Goal: Information Seeking & Learning: Learn about a topic

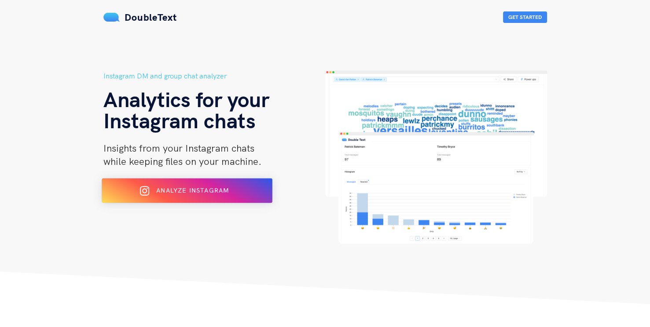
click at [114, 199] on button "Analyze Instagram" at bounding box center [187, 190] width 171 height 25
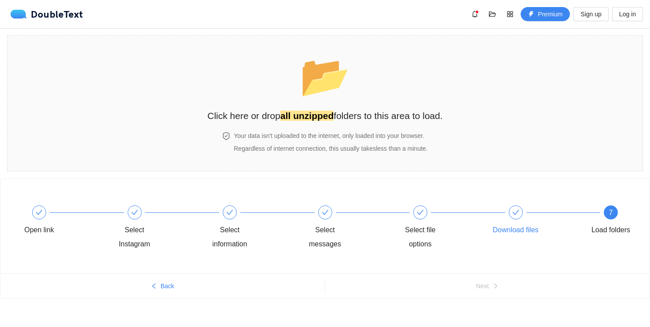
scroll to position [5, 0]
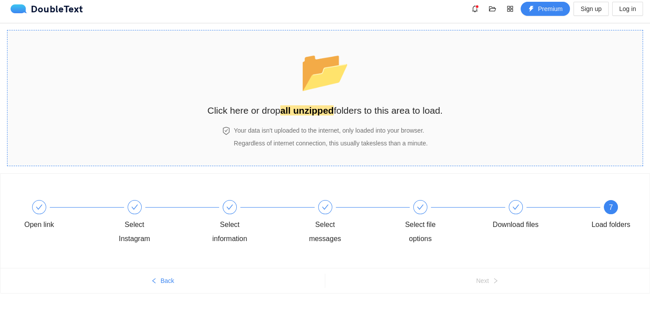
click at [334, 112] on h2 "Click here or drop all unzipped folders to this area to load." at bounding box center [325, 110] width 236 height 15
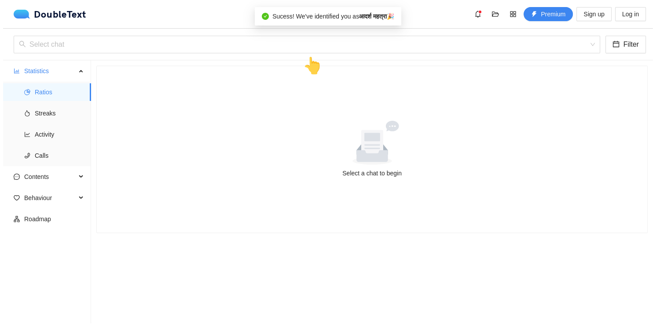
scroll to position [0, 0]
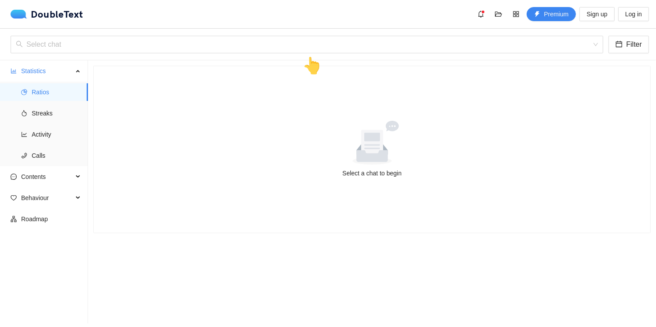
click at [387, 16] on div "DoubleText Premium Sign up Log in" at bounding box center [330, 14] width 639 height 14
click at [405, 40] on input "search" at bounding box center [304, 44] width 576 height 17
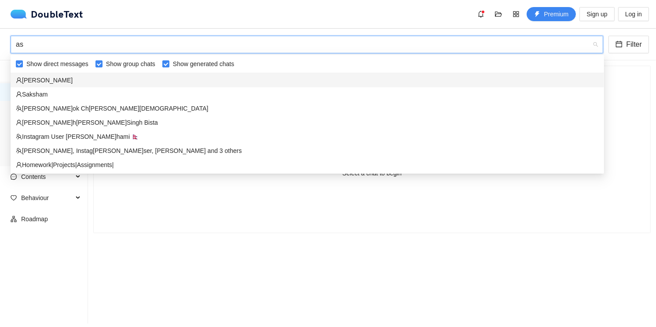
type input "a"
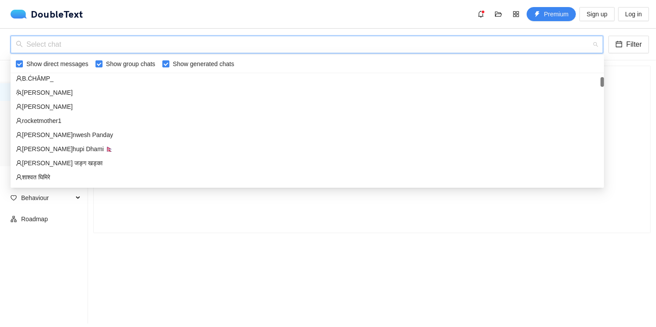
scroll to position [88, 0]
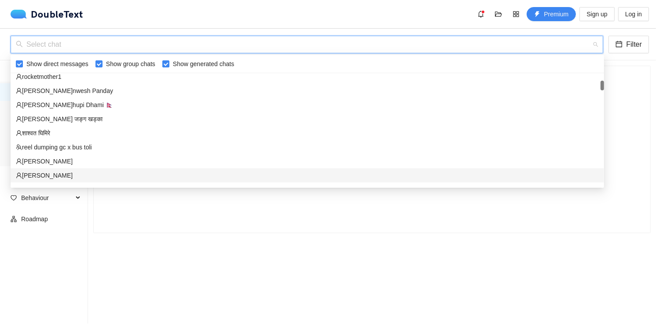
click at [89, 159] on div "अस्मी‌ पोख्रेल" at bounding box center [307, 161] width 583 height 10
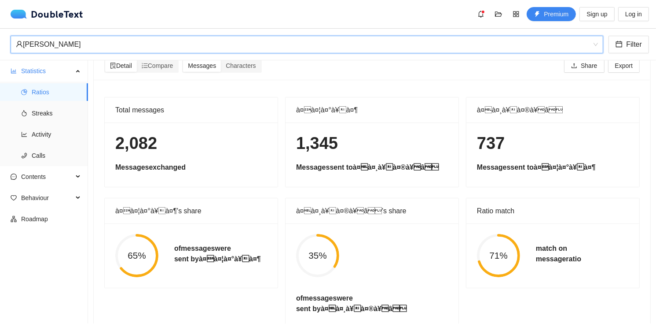
scroll to position [0, 0]
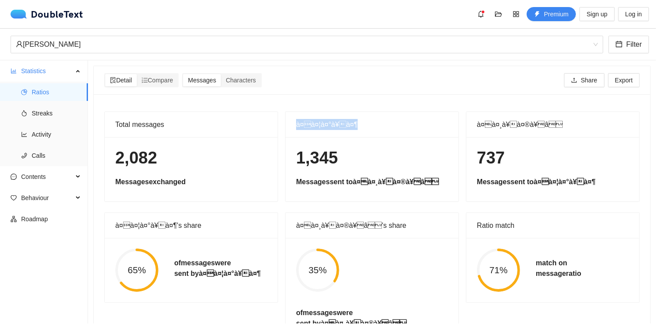
drag, startPoint x: 351, startPoint y: 124, endPoint x: 294, endPoint y: 125, distance: 57.7
click at [294, 125] on div "à¤à¤¦à¤°à¥à¤¶" at bounding box center [372, 125] width 173 height 26
click at [405, 124] on div "à¤à¤¦à¤°à¥à¤¶" at bounding box center [372, 124] width 152 height 25
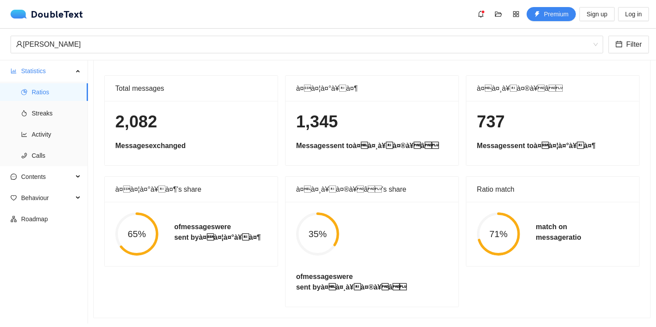
scroll to position [42, 0]
click at [492, 229] on span "71%" at bounding box center [498, 233] width 43 height 9
click at [44, 110] on span "Streaks" at bounding box center [56, 113] width 49 height 18
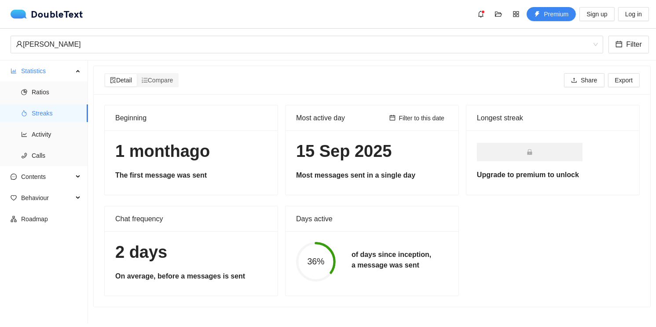
click at [158, 216] on div "Chat frequency" at bounding box center [191, 218] width 152 height 25
click at [154, 79] on span "Compare" at bounding box center [158, 80] width 32 height 7
click at [137, 74] on input "Compare" at bounding box center [137, 74] width 0 height 0
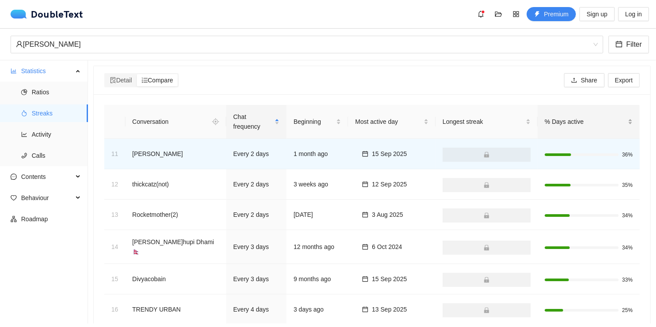
click at [550, 117] on span "% Days active" at bounding box center [585, 122] width 81 height 10
click at [443, 118] on span "Longest streak" at bounding box center [483, 122] width 81 height 10
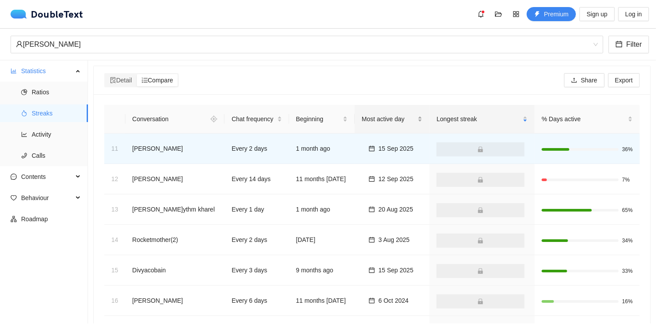
click at [389, 120] on span "Most active day" at bounding box center [389, 119] width 54 height 10
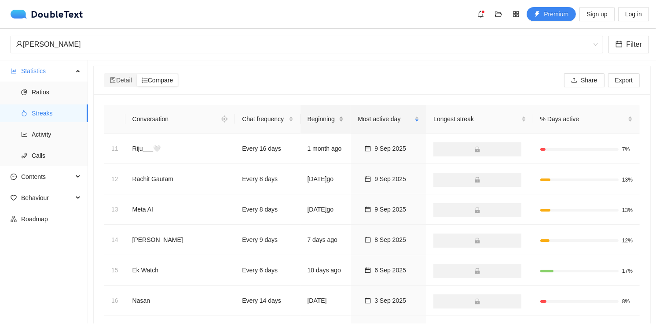
click at [308, 118] on span "Beginning" at bounding box center [323, 119] width 30 height 10
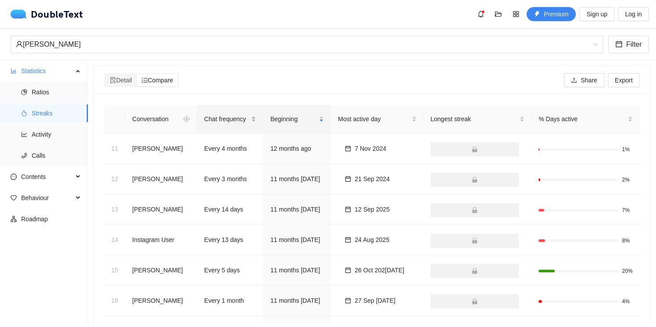
click at [231, 117] on span "Chat frequency" at bounding box center [226, 119] width 45 height 10
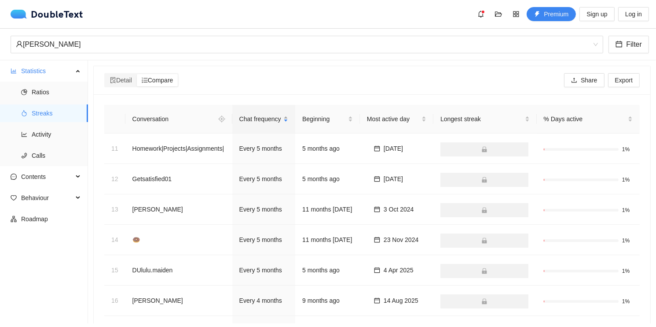
click at [242, 118] on span "Chat frequency" at bounding box center [260, 119] width 42 height 10
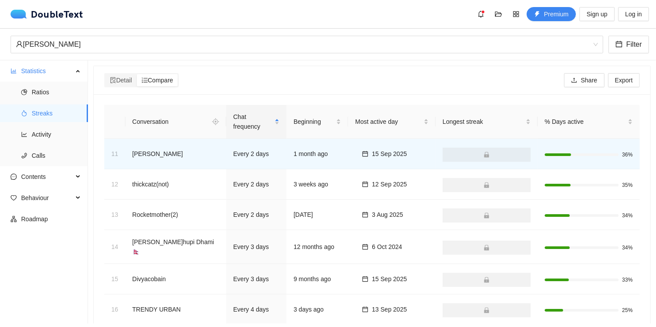
click at [169, 119] on div "Conversation" at bounding box center [169, 121] width 77 height 14
click at [26, 126] on li "Activity" at bounding box center [44, 134] width 88 height 18
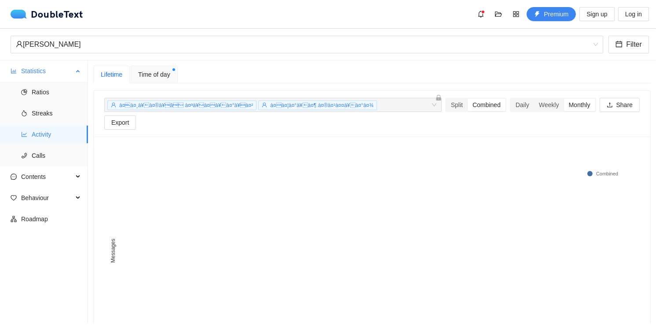
click at [33, 134] on span "Activity" at bounding box center [56, 134] width 49 height 18
click at [446, 109] on div "Split" at bounding box center [457, 105] width 22 height 12
click at [446, 99] on input "Split" at bounding box center [446, 99] width 0 height 0
click at [468, 106] on div "Combined" at bounding box center [487, 105] width 38 height 12
click at [468, 99] on input "Combined" at bounding box center [468, 99] width 0 height 0
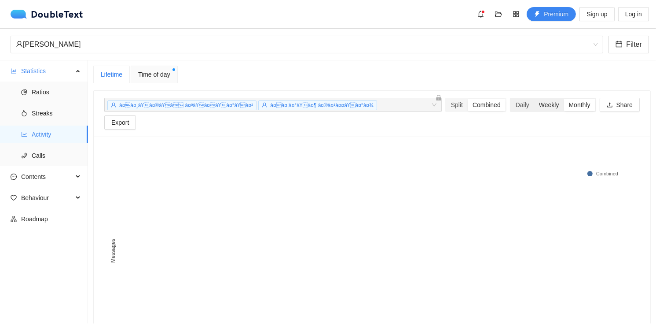
click at [534, 101] on div "Weekly" at bounding box center [549, 105] width 30 height 12
click at [534, 99] on input "Weekly" at bounding box center [534, 99] width 0 height 0
click at [511, 103] on div "Daily Weekly Monthly" at bounding box center [553, 105] width 85 height 12
click at [511, 102] on div "Daily" at bounding box center [522, 105] width 23 height 12
click at [511, 99] on input "Daily" at bounding box center [511, 99] width 0 height 0
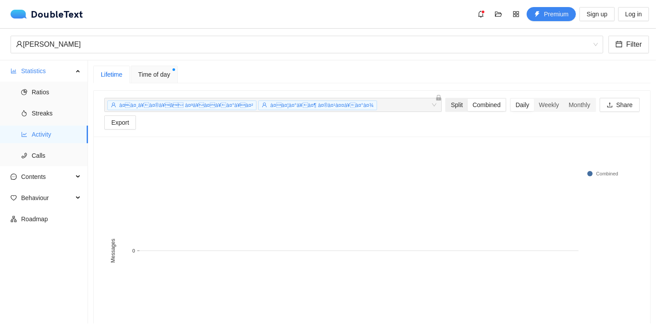
click at [446, 105] on div "Split" at bounding box center [457, 105] width 22 height 12
click at [446, 99] on input "Split" at bounding box center [446, 99] width 0 height 0
click at [468, 103] on div "Combined" at bounding box center [487, 105] width 38 height 12
click at [468, 99] on input "Combined" at bounding box center [468, 99] width 0 height 0
click at [281, 107] on span "à¤à¤¦à¤°à¥à¤¶ à¤®à¤¹à¤¤à¥à¤°à¤¾" at bounding box center [321, 105] width 103 height 6
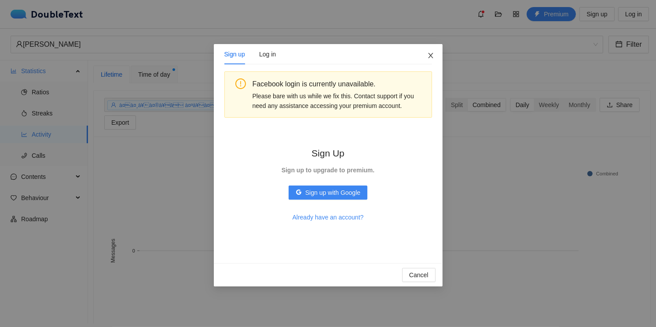
click at [427, 54] on icon "close" at bounding box center [430, 55] width 7 height 7
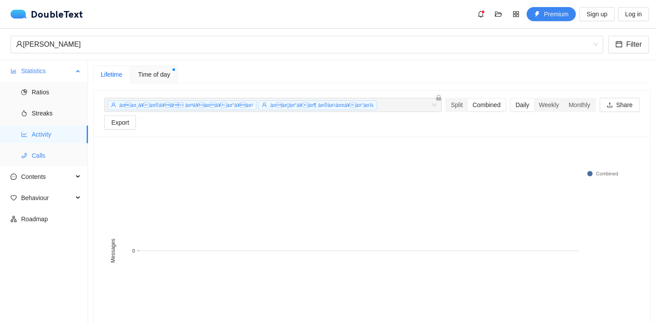
click at [46, 151] on span "Calls" at bounding box center [56, 156] width 49 height 18
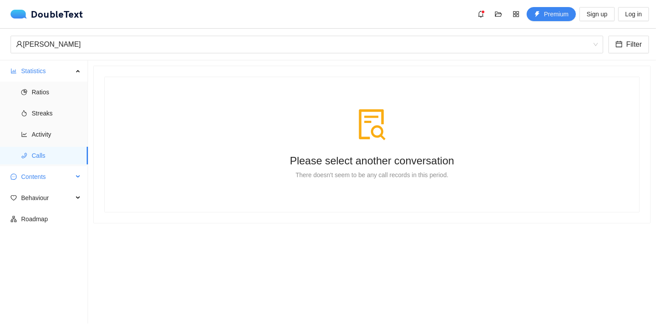
click at [38, 179] on span "Contents" at bounding box center [47, 177] width 52 height 18
click at [55, 175] on span "Contents" at bounding box center [47, 177] width 52 height 18
click at [54, 89] on span "Ratios" at bounding box center [56, 92] width 49 height 18
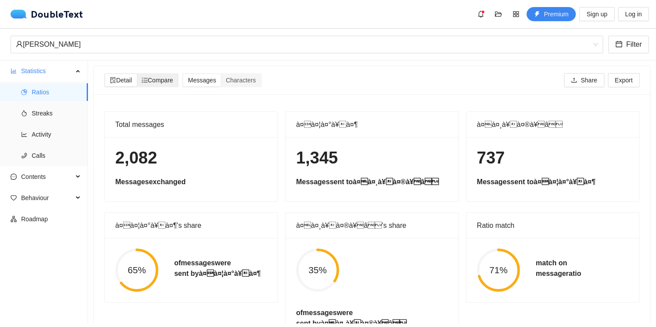
click at [148, 81] on icon "ordered-list" at bounding box center [145, 80] width 6 height 6
click at [137, 74] on input "Compare" at bounding box center [137, 74] width 0 height 0
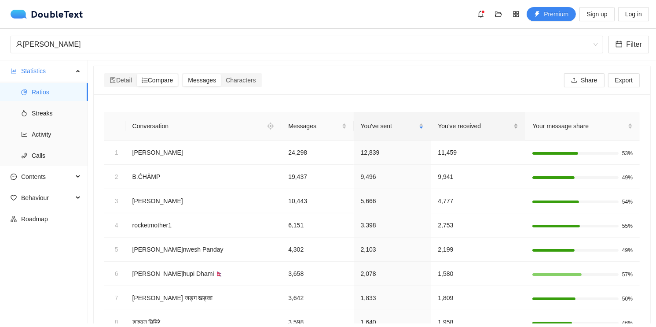
click at [438, 131] on div "You've received" at bounding box center [478, 126] width 81 height 10
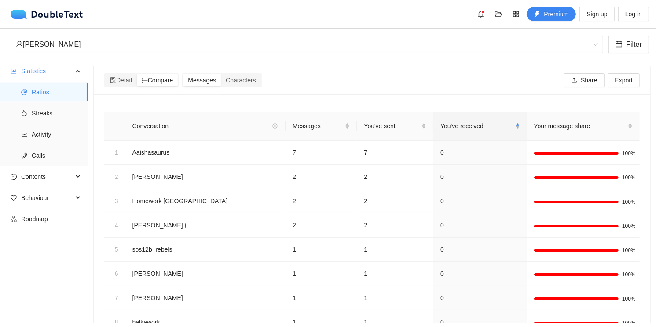
click at [447, 131] on div "You've received" at bounding box center [480, 126] width 79 height 10
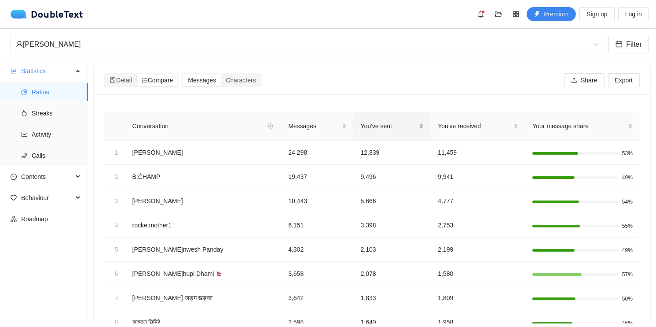
click at [361, 131] on div "You've sent" at bounding box center [392, 126] width 63 height 10
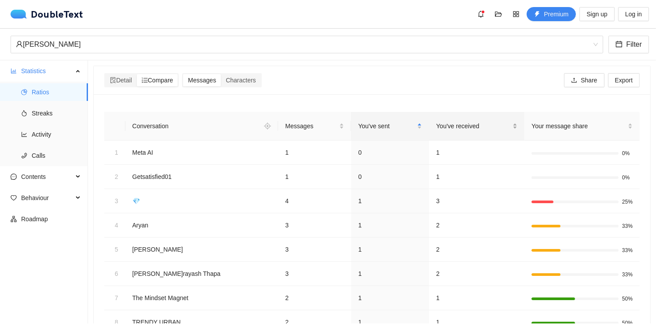
click at [436, 131] on div "You've received" at bounding box center [476, 126] width 81 height 10
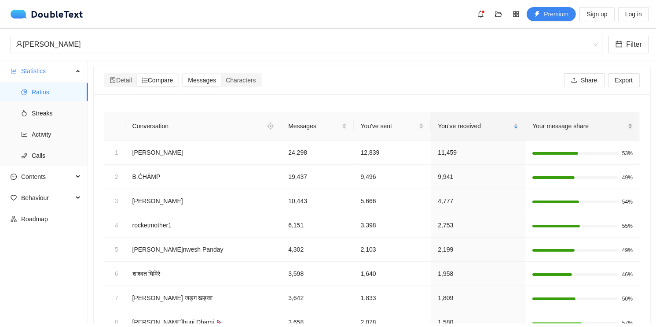
click at [559, 128] on span "Your message share" at bounding box center [580, 126] width 94 height 10
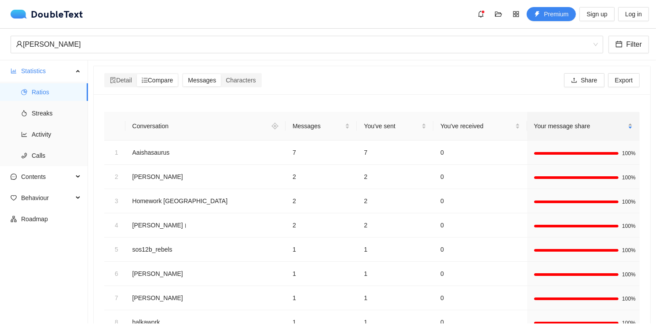
click at [559, 128] on span "Your message share" at bounding box center [580, 126] width 92 height 10
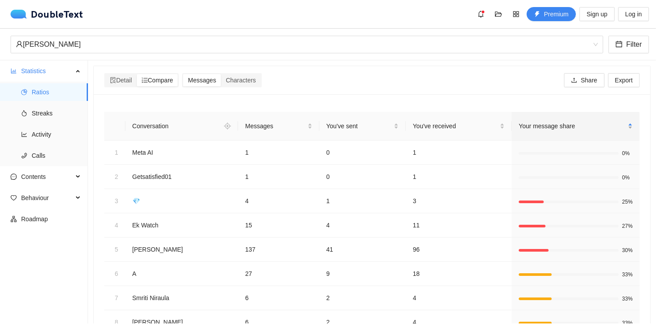
click at [559, 128] on span "Your message share" at bounding box center [572, 126] width 107 height 10
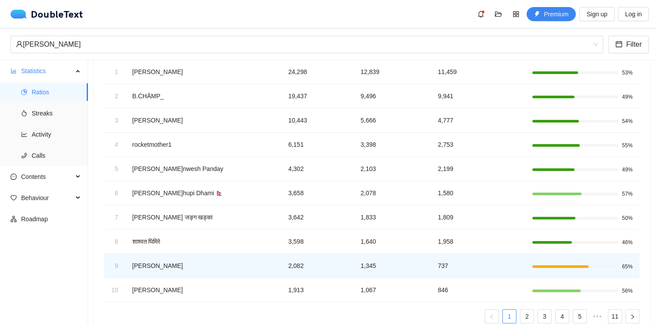
scroll to position [88, 0]
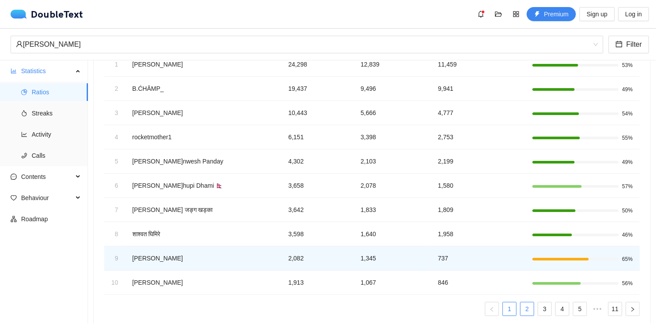
click at [525, 307] on link "2" at bounding box center [527, 308] width 13 height 13
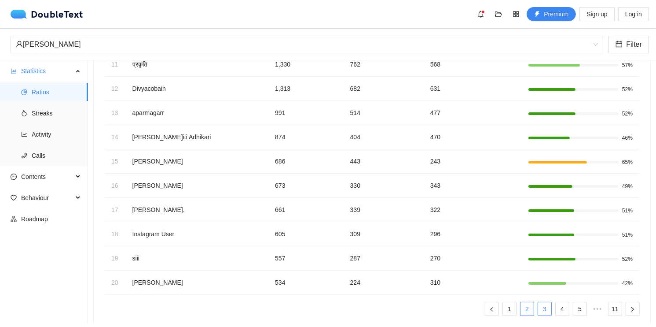
click at [538, 304] on link "3" at bounding box center [544, 308] width 13 height 13
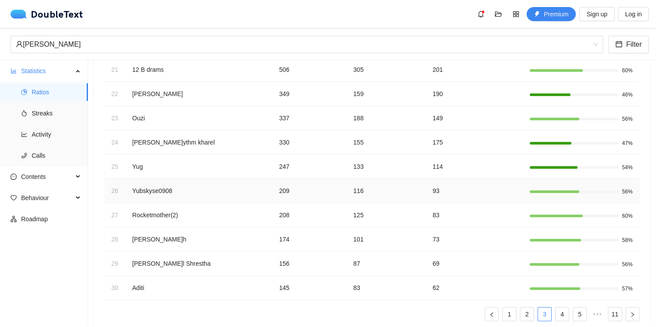
scroll to position [109, 0]
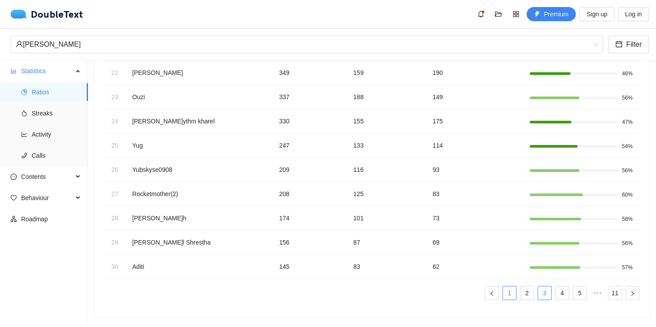
click at [508, 287] on link "1" at bounding box center [509, 292] width 13 height 13
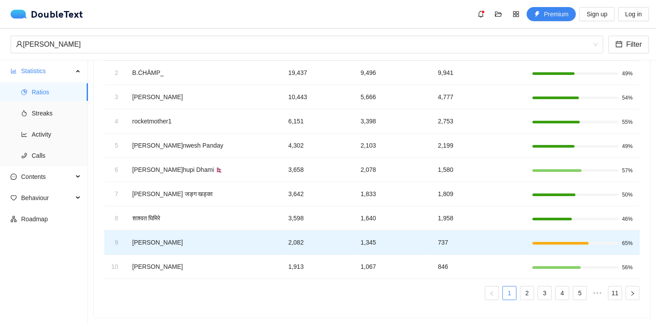
click at [591, 239] on div at bounding box center [583, 243] width 100 height 8
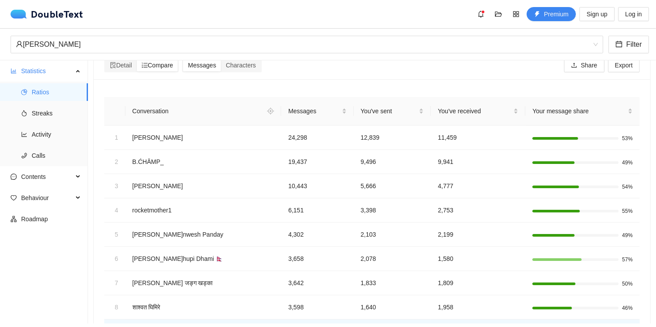
scroll to position [0, 0]
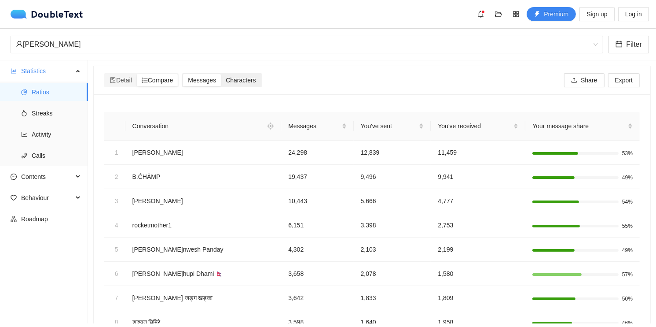
click at [242, 81] on span "Characters" at bounding box center [241, 80] width 30 height 7
click at [221, 74] on input "Characters" at bounding box center [221, 74] width 0 height 0
click at [155, 78] on span "Compare" at bounding box center [158, 80] width 32 height 7
click at [137, 74] on input "Compare" at bounding box center [137, 74] width 0 height 0
click at [128, 77] on span "Detail" at bounding box center [121, 80] width 22 height 7
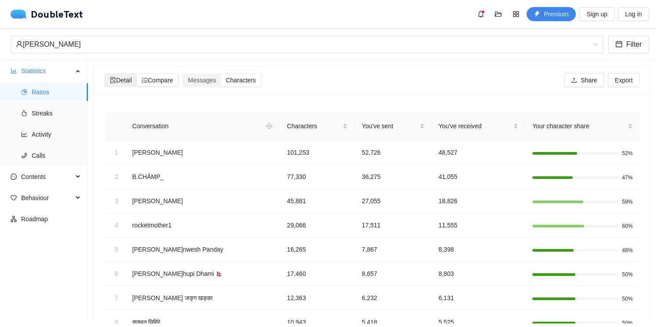
click at [105, 74] on input "Detail" at bounding box center [105, 74] width 0 height 0
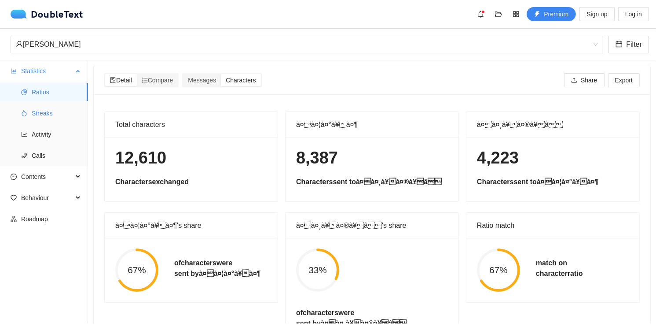
click at [52, 114] on span "Streaks" at bounding box center [56, 113] width 49 height 18
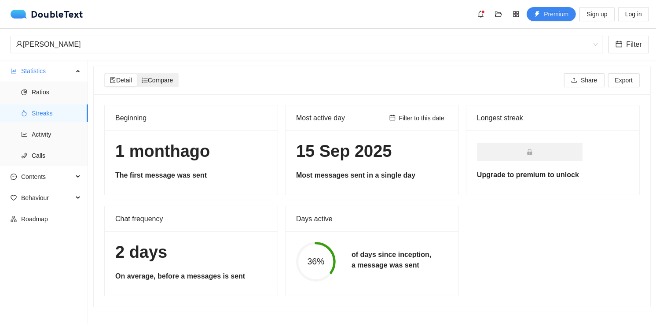
click at [173, 78] on span "Compare" at bounding box center [158, 80] width 32 height 7
click at [137, 74] on input "Compare" at bounding box center [137, 74] width 0 height 0
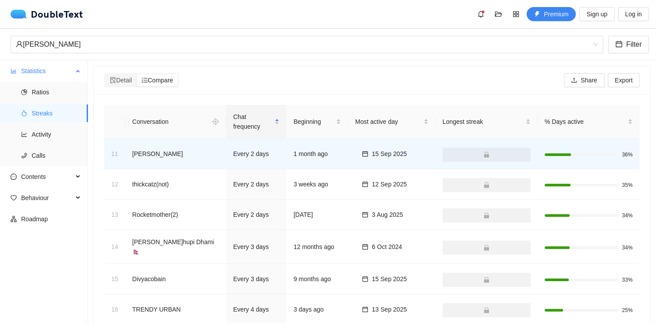
click at [41, 144] on ul "Ratios Streaks Activity Calls" at bounding box center [44, 123] width 88 height 85
click at [45, 137] on span "Activity" at bounding box center [56, 134] width 49 height 18
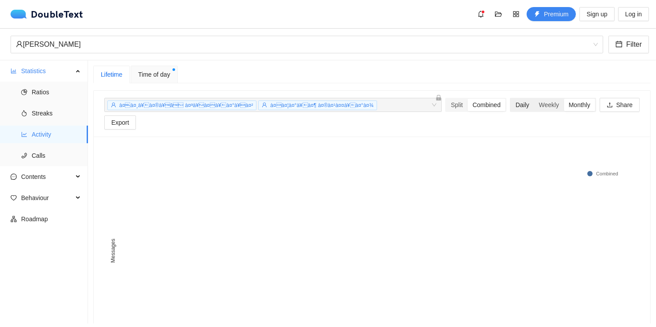
click at [511, 102] on div "Daily" at bounding box center [522, 105] width 23 height 12
click at [511, 99] on input "Daily" at bounding box center [511, 99] width 0 height 0
click at [534, 104] on div "Weekly" at bounding box center [549, 105] width 30 height 12
click at [534, 99] on input "Weekly" at bounding box center [534, 99] width 0 height 0
click at [446, 108] on div "Split" at bounding box center [457, 105] width 22 height 12
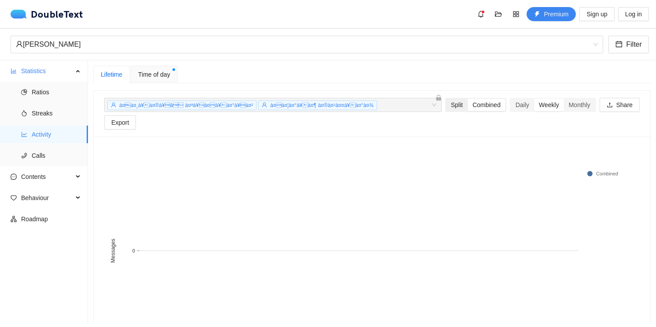
click at [446, 99] on input "Split" at bounding box center [446, 99] width 0 height 0
click at [468, 105] on div "Combined" at bounding box center [487, 105] width 38 height 12
click at [468, 99] on input "Combined" at bounding box center [468, 99] width 0 height 0
click at [589, 169] on rect at bounding box center [605, 173] width 35 height 9
click at [88, 48] on div "अस्मी‌ पोख्रेल" at bounding box center [303, 44] width 574 height 17
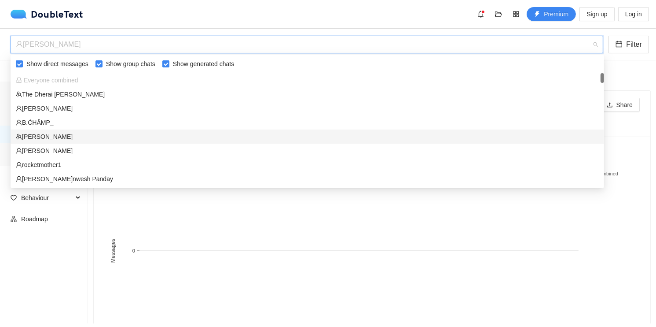
click at [56, 154] on div "सिचु श्रेष्ठ" at bounding box center [307, 151] width 583 height 10
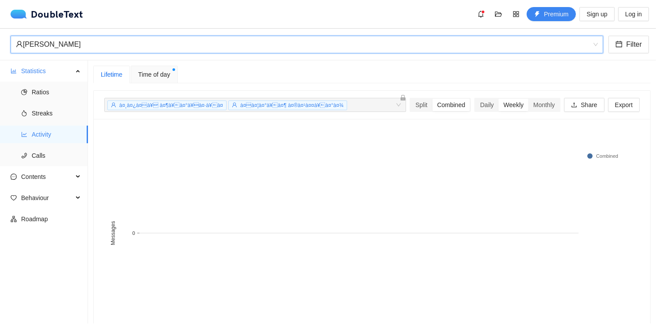
click at [133, 46] on div "सिचु श्रेष्ठ" at bounding box center [303, 44] width 574 height 17
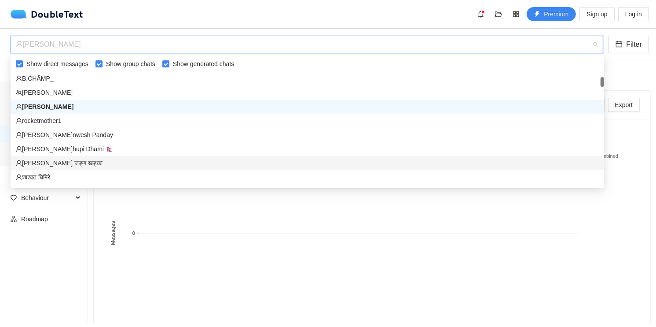
scroll to position [132, 0]
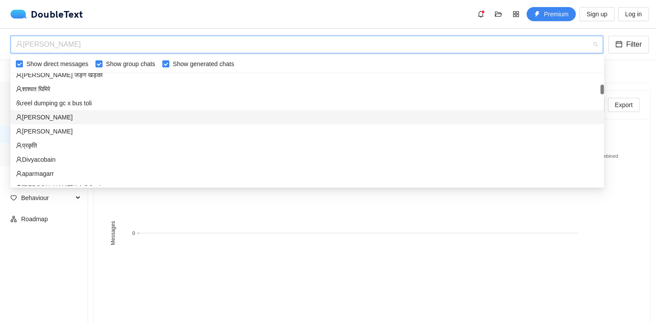
click at [52, 116] on div "अस्मी‌ पोख्रेल" at bounding box center [307, 117] width 583 height 10
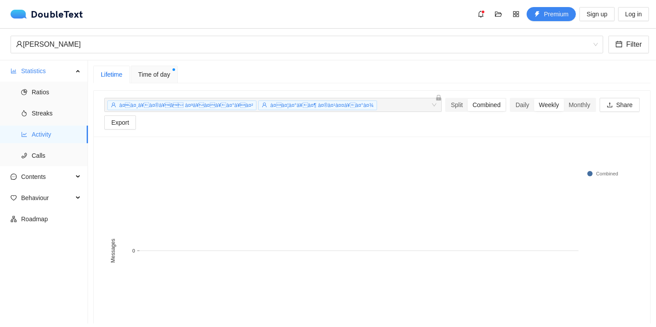
click at [156, 73] on span "Time of day" at bounding box center [154, 75] width 32 height 10
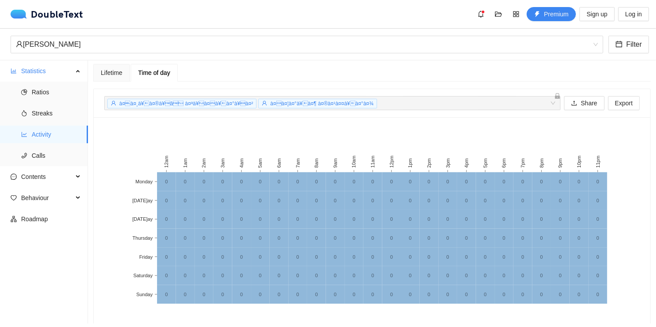
scroll to position [0, 0]
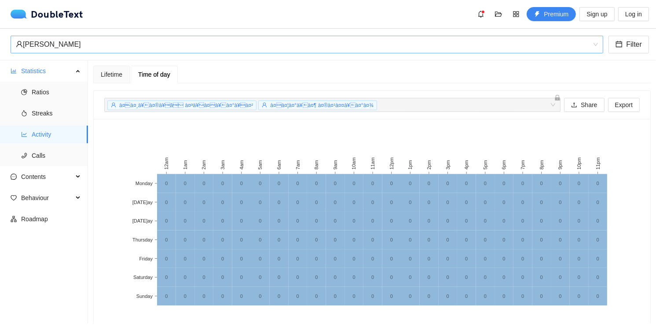
click at [56, 52] on div "अस्मी‌ पोख्रेल" at bounding box center [303, 44] width 574 height 17
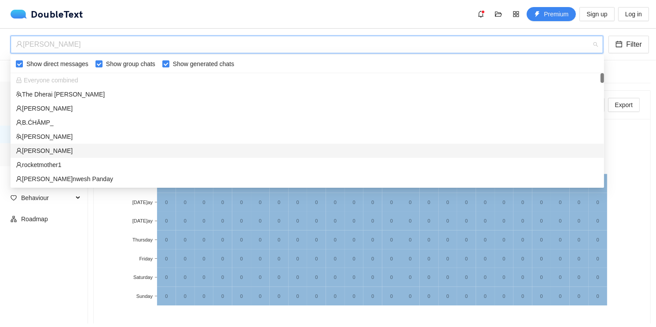
click at [72, 154] on div "सिचु श्रेष्ठ" at bounding box center [307, 151] width 583 height 10
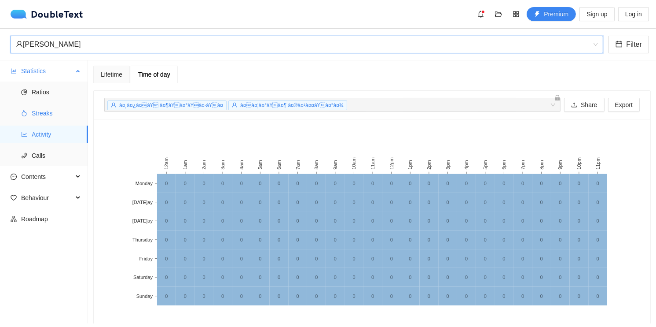
click at [54, 111] on span "Streaks" at bounding box center [56, 113] width 49 height 18
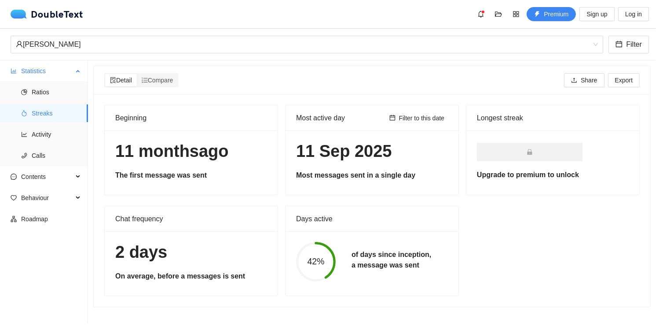
click at [54, 104] on span "Streaks" at bounding box center [56, 113] width 49 height 18
click at [55, 96] on span "Ratios" at bounding box center [56, 92] width 49 height 18
